Goal: Check status: Check status

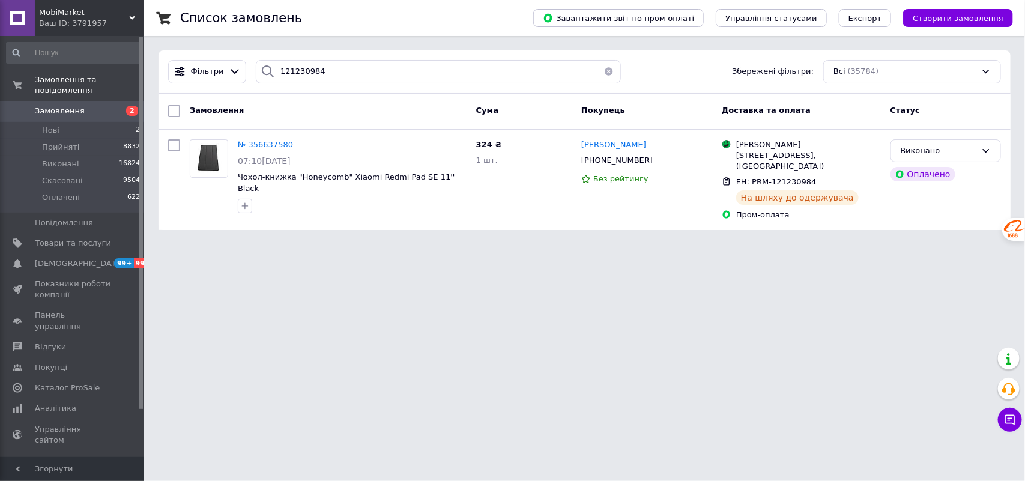
click at [601, 67] on button "button" at bounding box center [609, 71] width 24 height 23
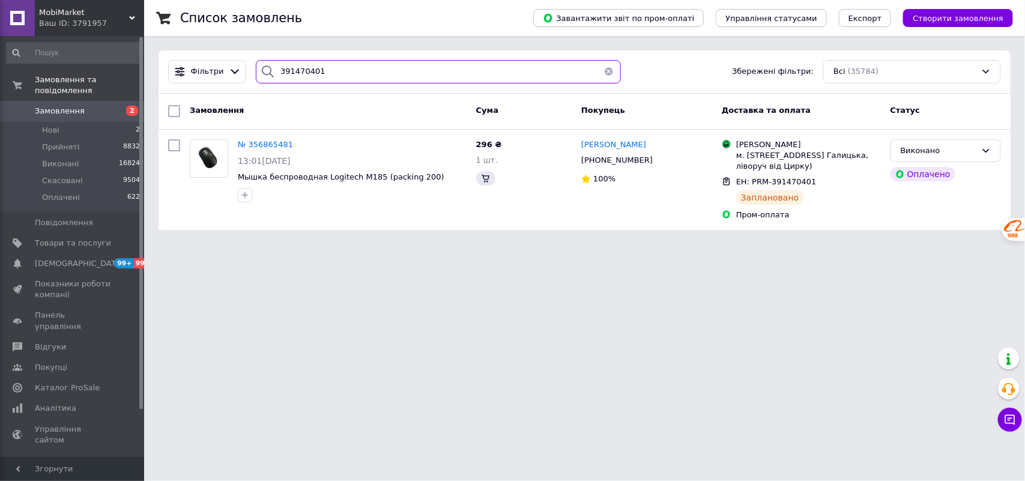
type input "391470401"
click at [262, 142] on span "№ 356865481" at bounding box center [265, 144] width 55 height 9
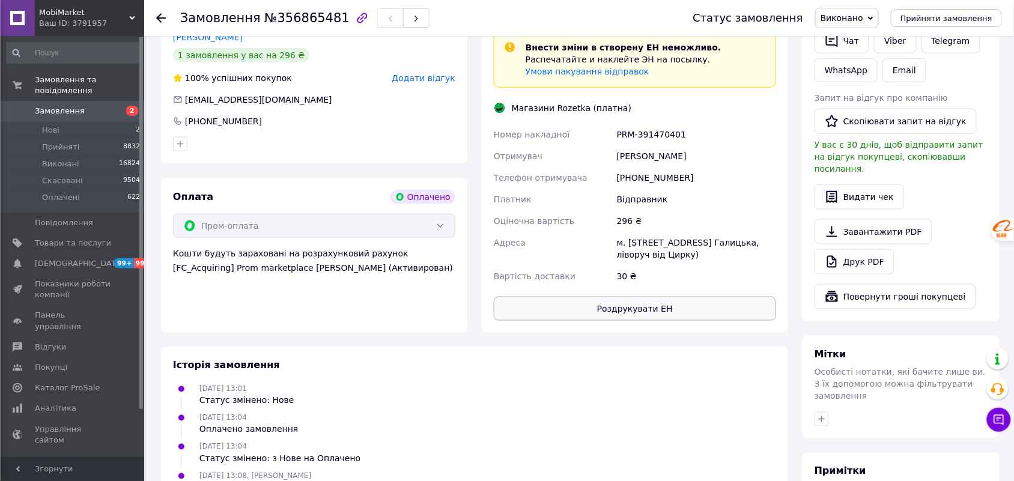
scroll to position [377, 0]
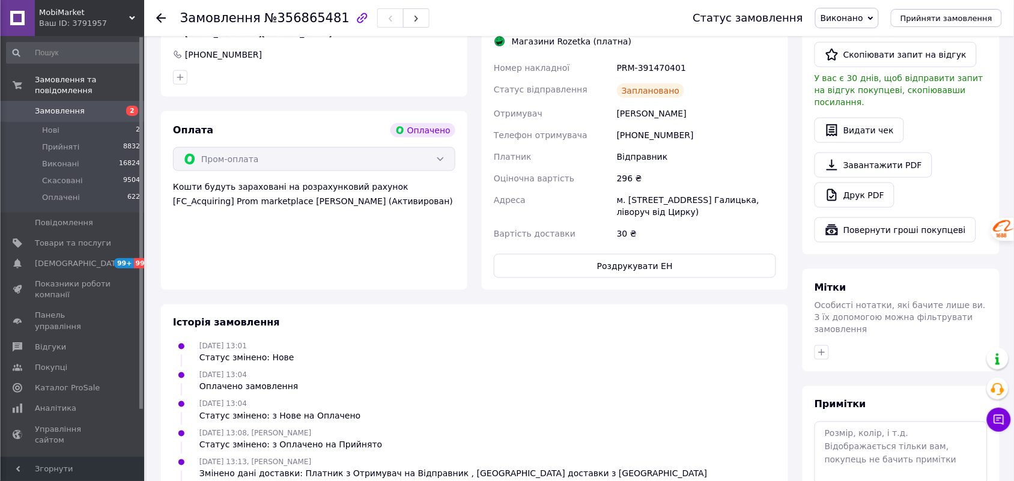
click at [621, 264] on div "Доставка Внести зміни в створену ЕН неможливо. Распечатайте и наклейте ЭН на по…" at bounding box center [635, 109] width 282 height 337
click at [621, 278] on button "Роздрукувати ЕН" at bounding box center [635, 266] width 282 height 24
click at [160, 13] on icon at bounding box center [161, 18] width 10 height 10
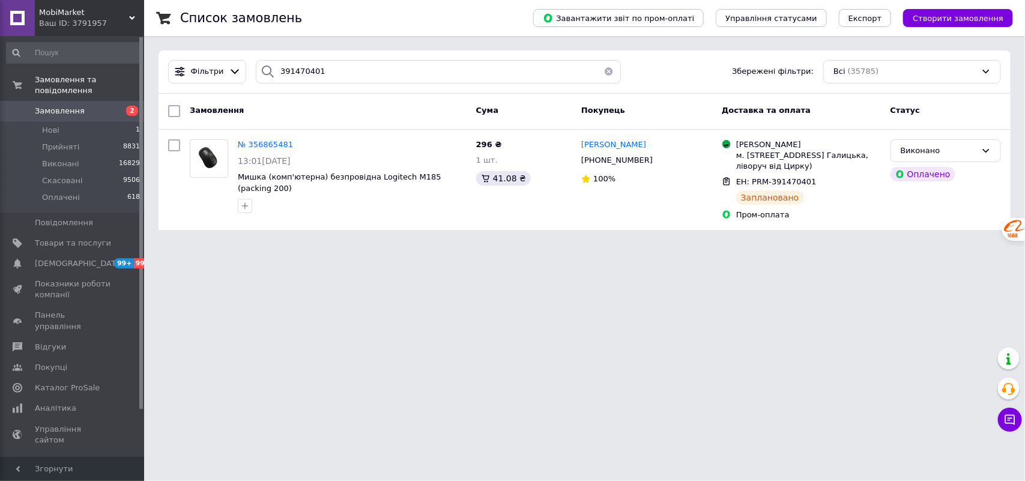
click at [608, 68] on button "button" at bounding box center [609, 71] width 24 height 23
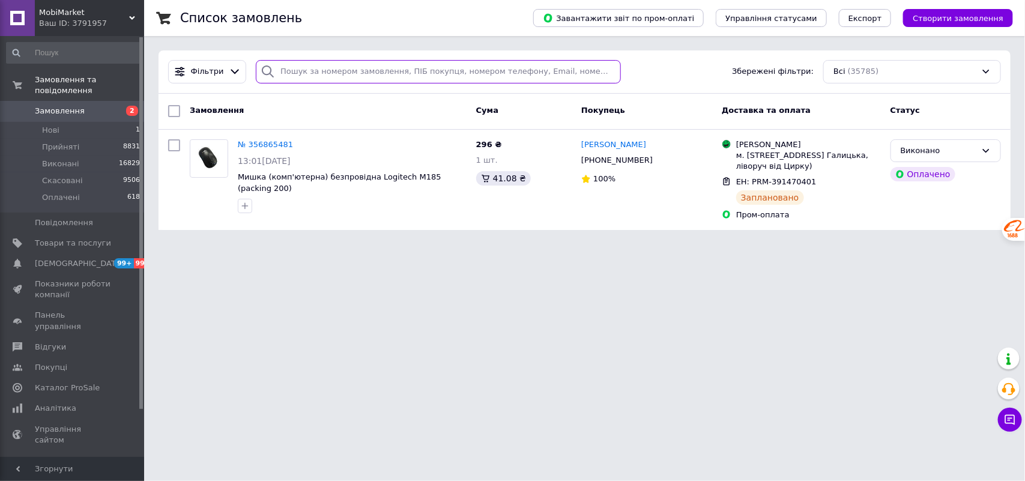
paste input "904916888"
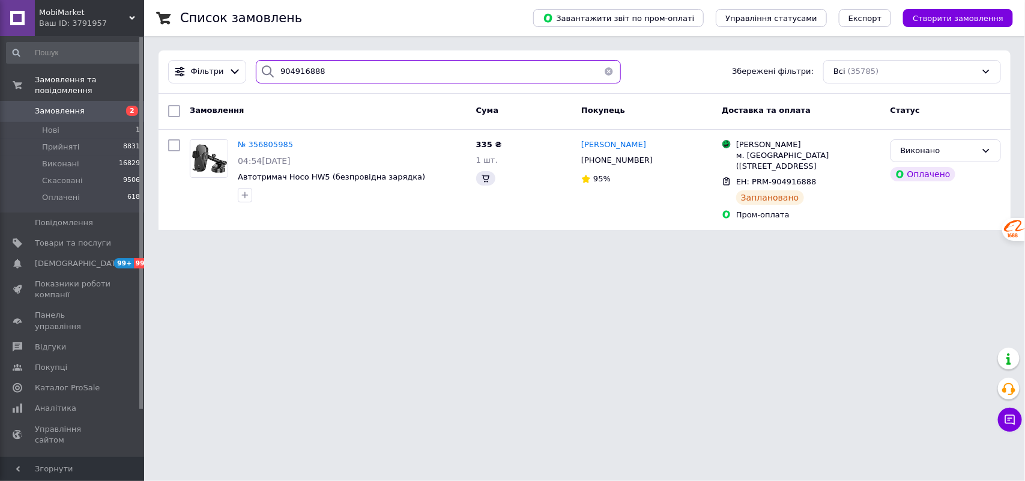
type input "904916888"
click at [265, 145] on span "№ 356805985" at bounding box center [265, 144] width 55 height 9
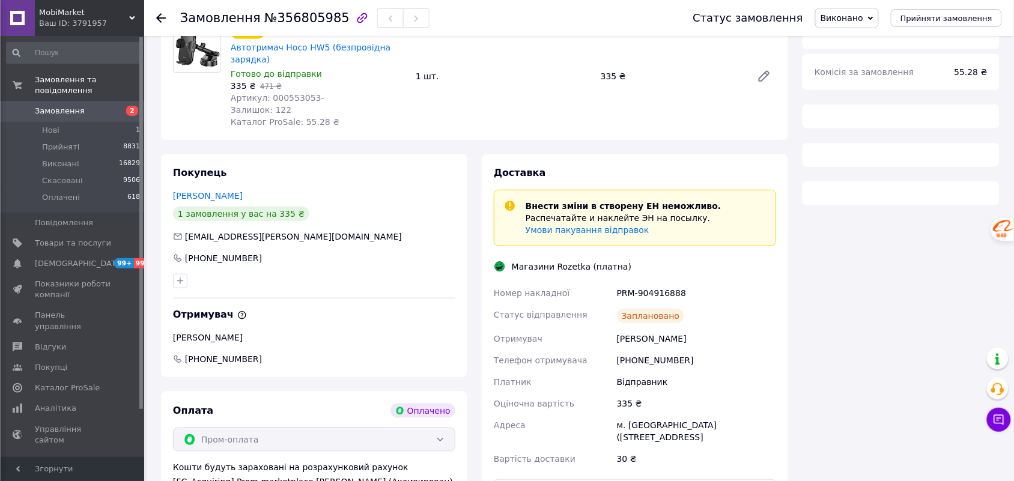
scroll to position [235, 0]
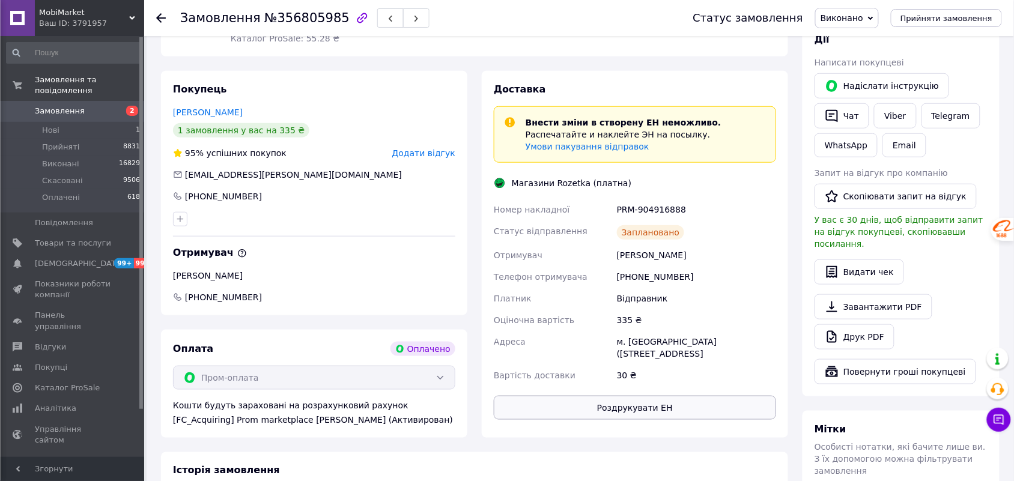
click at [658, 403] on button "Роздрукувати ЕН" at bounding box center [635, 408] width 282 height 24
